Goal: Transaction & Acquisition: Purchase product/service

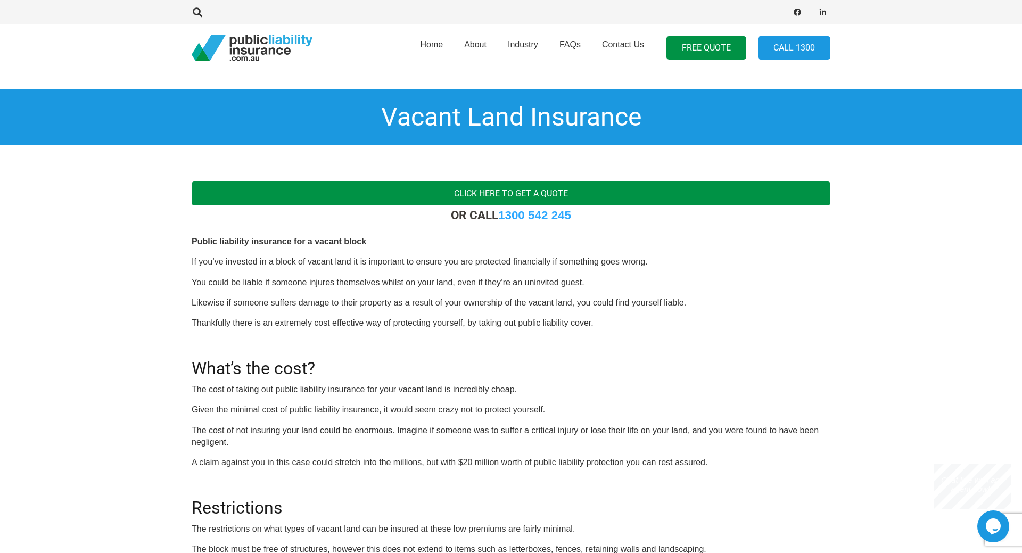
click at [542, 191] on link "Click here to get a quote" at bounding box center [511, 193] width 639 height 24
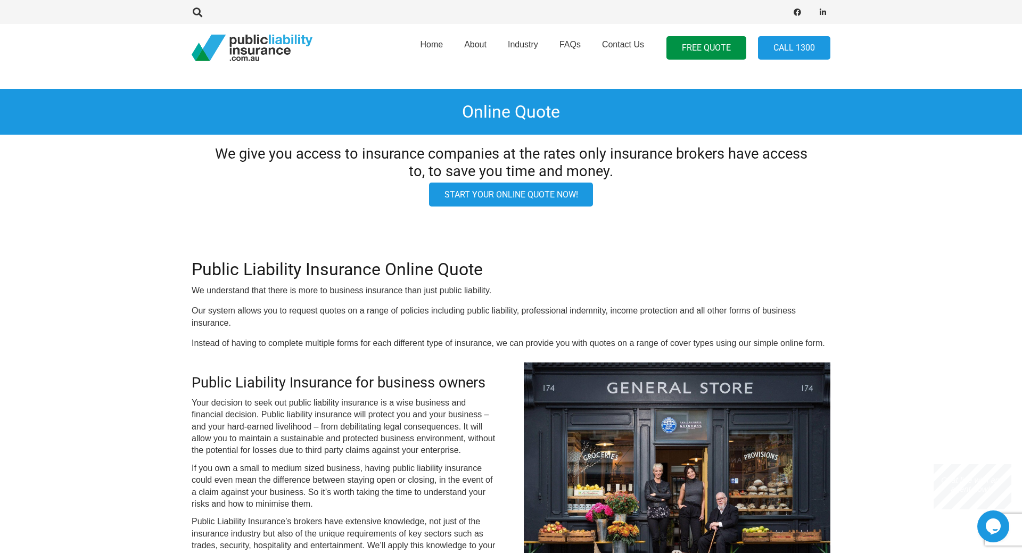
click at [510, 192] on link "Start your online quote now!" at bounding box center [511, 195] width 164 height 24
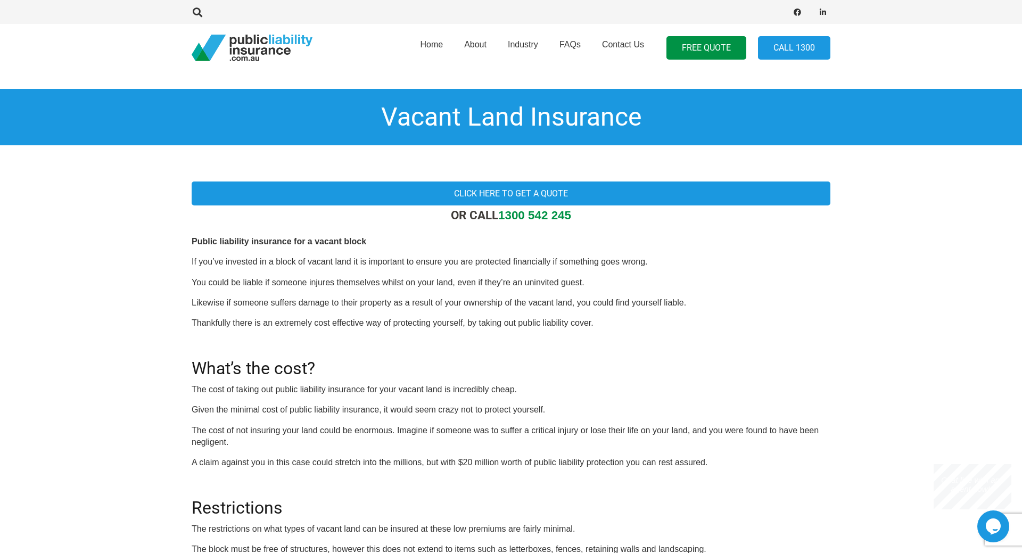
click at [522, 217] on link "1300 542 245" at bounding box center [534, 215] width 73 height 13
